Goal: Transaction & Acquisition: Purchase product/service

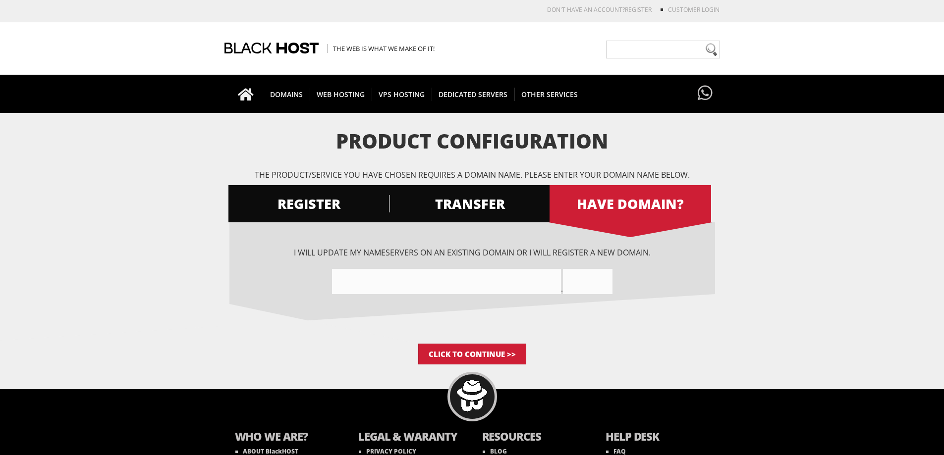
click at [478, 281] on input"] "text" at bounding box center [446, 281] width 229 height 25
type input"] "sdifjj123"
click at [580, 283] on input "text" at bounding box center [588, 281] width 50 height 25
type input "com"
click at [502, 356] on input "Click to Continue >>" at bounding box center [472, 354] width 108 height 21
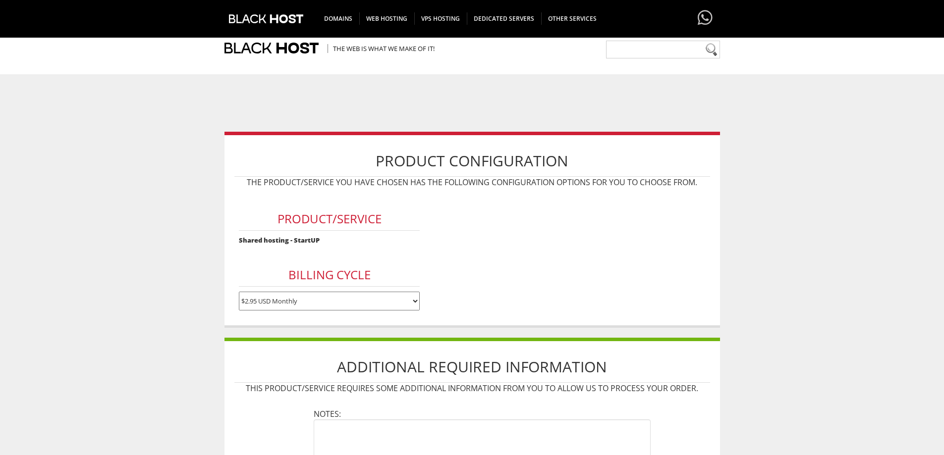
drag, startPoint x: 0, startPoint y: 0, endPoint x: 540, endPoint y: 345, distance: 640.6
click at [539, 420] on textarea at bounding box center [482, 445] width 337 height 50
click at [540, 420] on textarea at bounding box center [482, 445] width 337 height 50
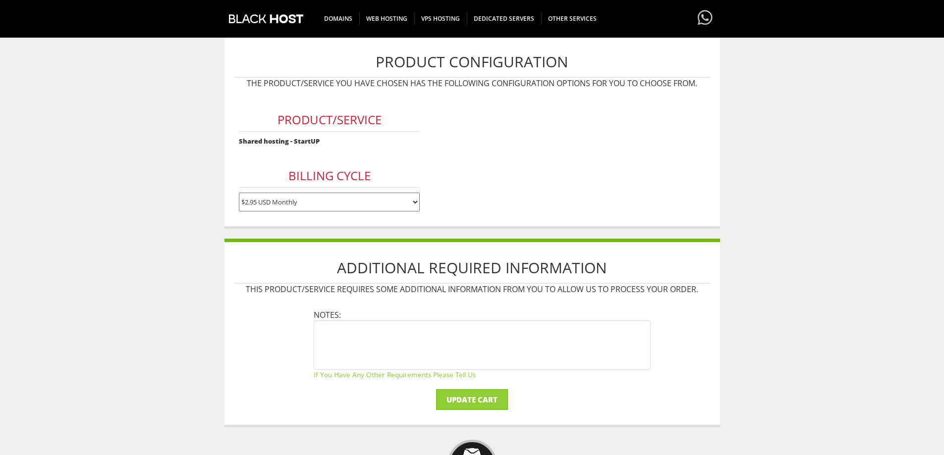
click at [540, 344] on textarea at bounding box center [482, 345] width 337 height 50
click at [525, 356] on textarea "21312 123" at bounding box center [482, 345] width 337 height 50
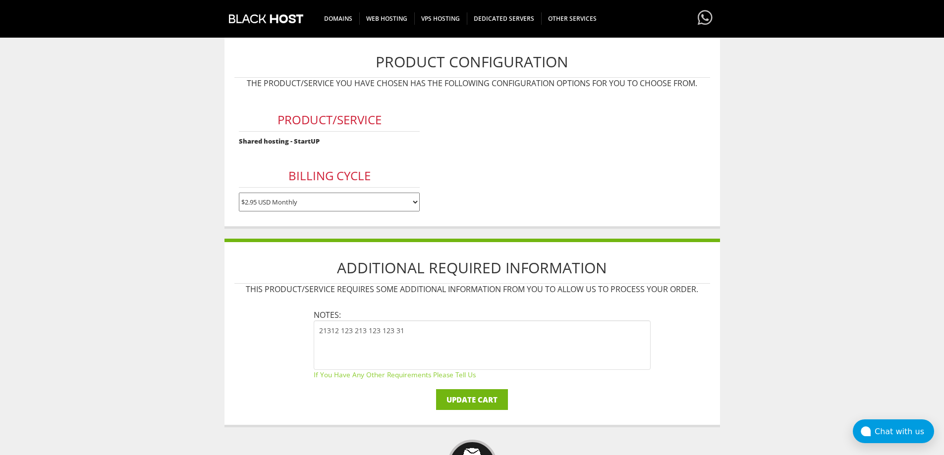
type textarea "21312 123 213 123 123 31"
click at [494, 401] on input "Update Cart" at bounding box center [472, 399] width 72 height 21
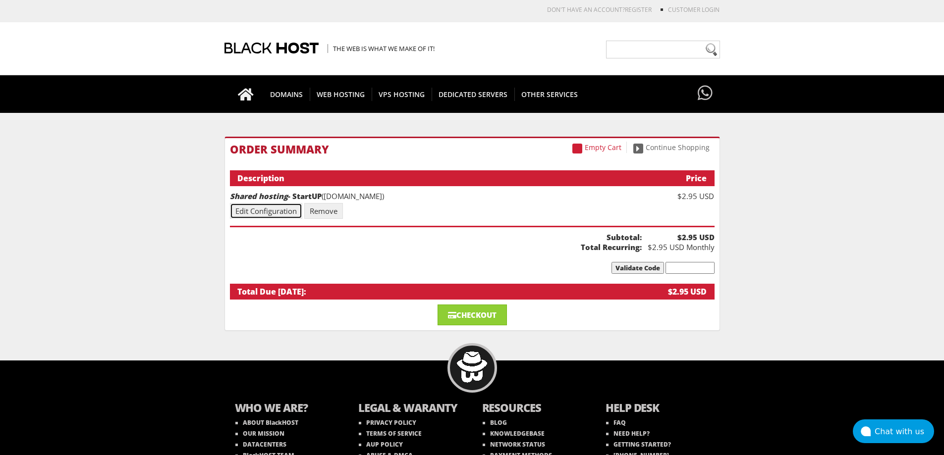
click at [256, 214] on link "Edit Configuration" at bounding box center [266, 211] width 72 height 16
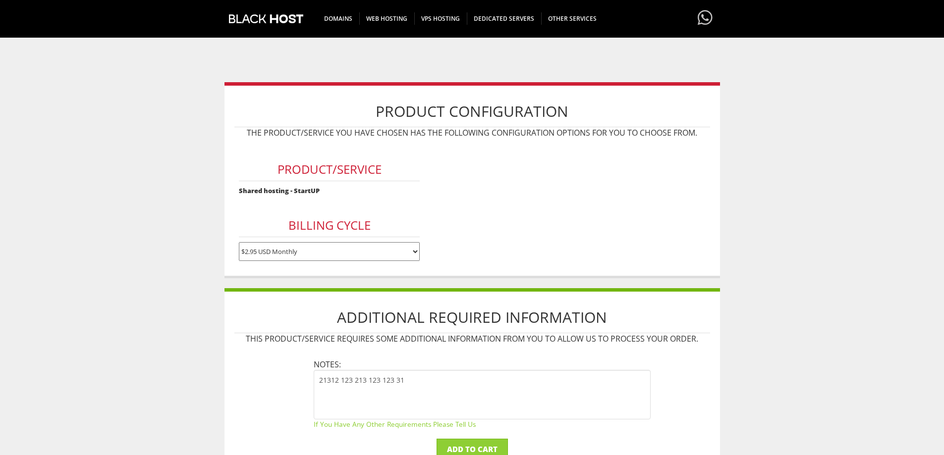
scroll to position [198, 0]
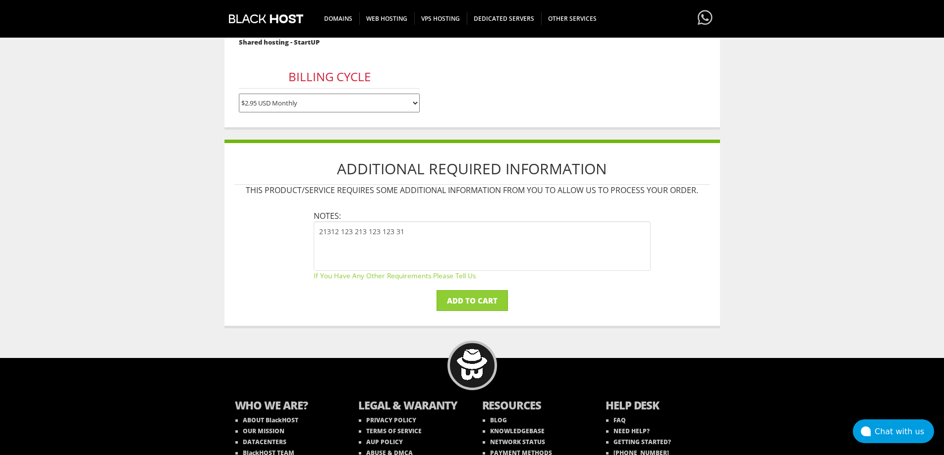
click at [271, 231] on div "Additional Required Information This product/service requires some additional i…" at bounding box center [471, 234] width 495 height 189
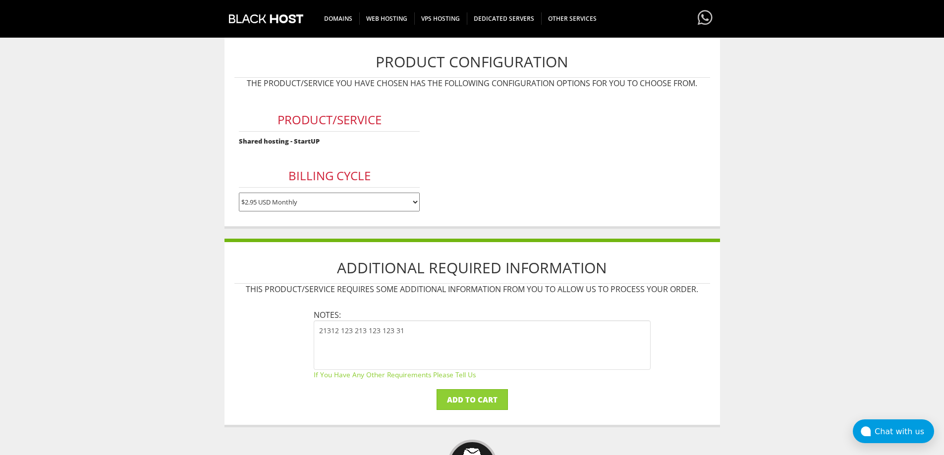
scroll to position [50, 0]
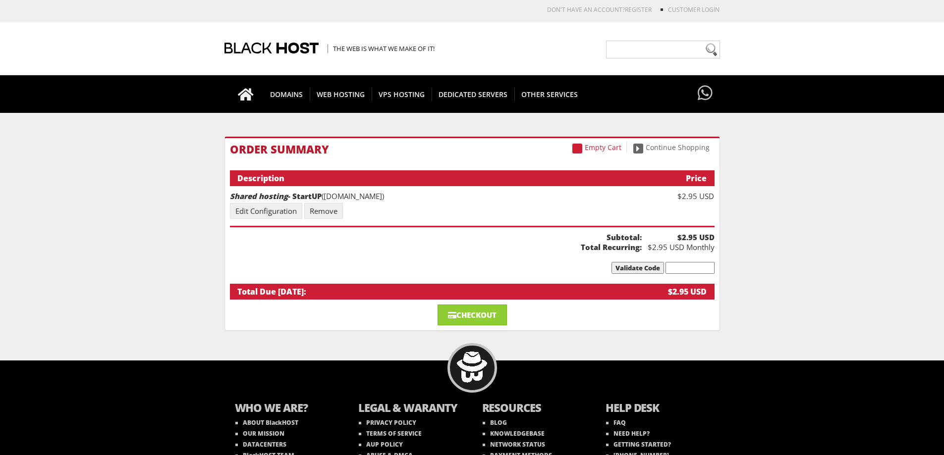
click at [679, 260] on ul "Order Summary Description Price Shared hosting - StartUP ([DOMAIN_NAME]) $2.95 …" at bounding box center [472, 221] width 484 height 157
click at [685, 265] on input "text" at bounding box center [689, 268] width 49 height 12
click at [652, 268] on input "Validate Code" at bounding box center [637, 268] width 53 height 12
click at [331, 215] on link "Remove" at bounding box center [323, 211] width 39 height 16
